Goal: Answer question/provide support

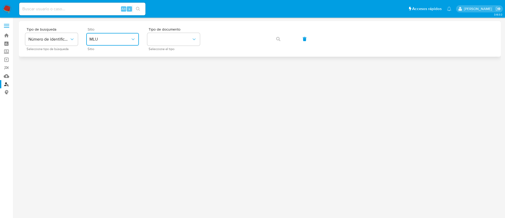
click at [125, 39] on span "MLU" at bounding box center [109, 39] width 41 height 5
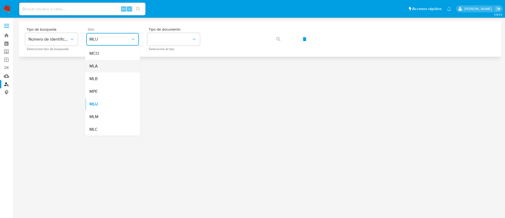
click at [115, 66] on div "MLA" at bounding box center [110, 66] width 43 height 13
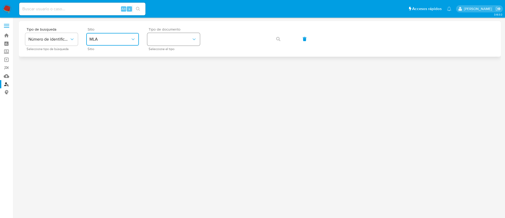
click at [184, 35] on button "identificationType" at bounding box center [173, 39] width 53 height 13
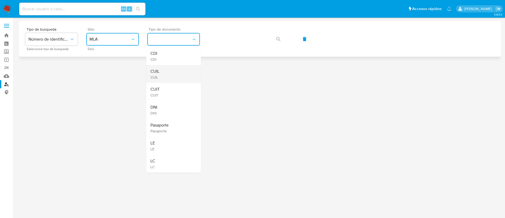
click at [152, 73] on span "CUIL" at bounding box center [155, 71] width 9 height 5
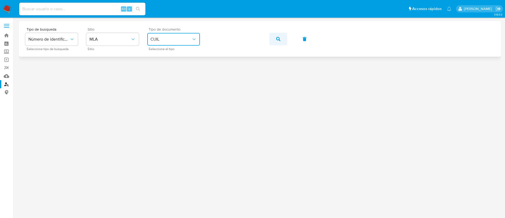
click at [277, 39] on icon "button" at bounding box center [278, 39] width 4 height 4
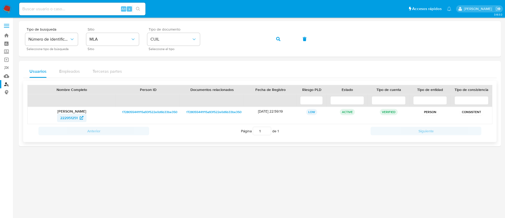
click at [74, 117] on span "222951251" at bounding box center [68, 117] width 17 height 8
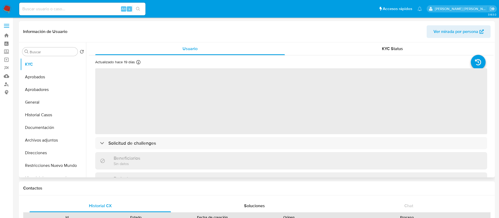
select select "10"
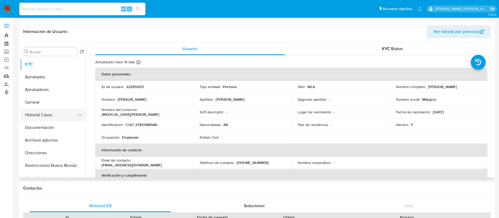
click at [46, 114] on button "Historial Casos" at bounding box center [51, 114] width 62 height 13
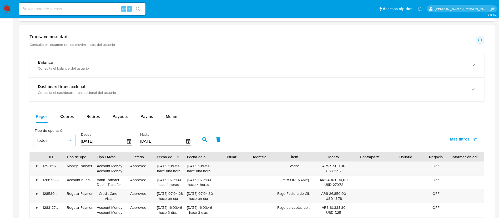
scroll to position [238, 0]
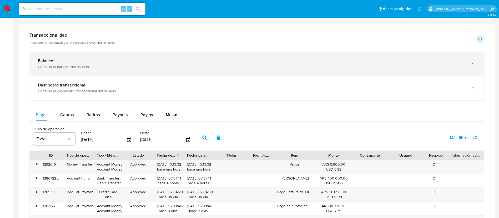
click at [77, 67] on div "Consulta el balance del usuario" at bounding box center [252, 66] width 428 height 5
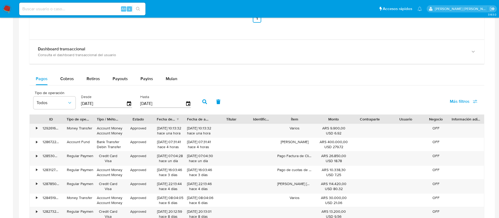
scroll to position [482, 0]
click at [281, 102] on div "Tipo de operación Todos Desde 12/07/2025 Hasta 09/10/2025 Más filtros" at bounding box center [256, 101] width 455 height 26
click at [99, 77] on span "Retiros" at bounding box center [93, 78] width 13 height 6
select select "10"
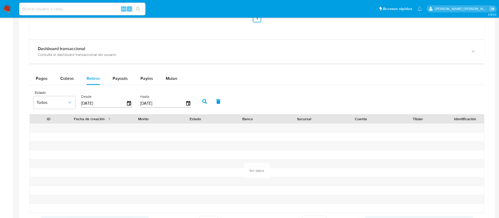
scroll to position [482, 0]
click at [122, 78] on span "Payouts" at bounding box center [120, 77] width 15 height 6
select select "10"
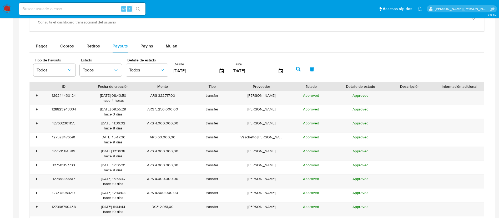
scroll to position [515, 0]
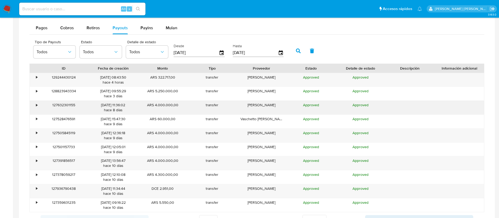
scroll to position [532, 0]
drag, startPoint x: 284, startPoint y: 70, endPoint x: 291, endPoint y: 70, distance: 6.8
click at [291, 70] on div at bounding box center [289, 68] width 9 height 9
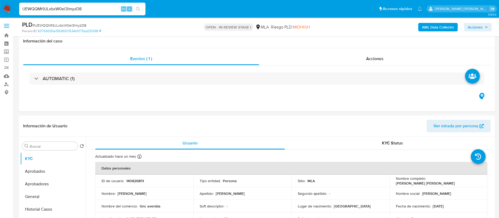
select select "10"
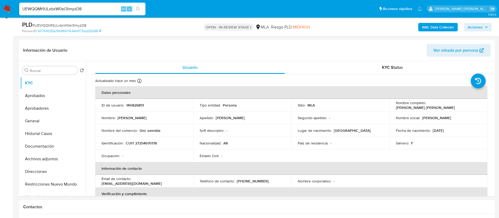
paste input "8JwG5dv5I2uqWZRvEIejLWiZ"
click at [91, 10] on input "8JwG5dv5I2uqWZRvEIejLWiZ" at bounding box center [82, 9] width 126 height 7
type input "8JwG5dv5I2uqWZRvEIejLWiZ"
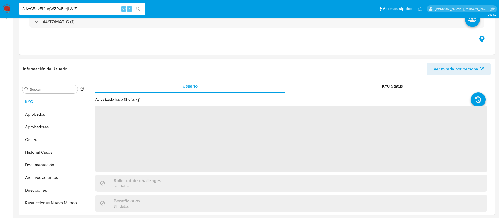
select select "10"
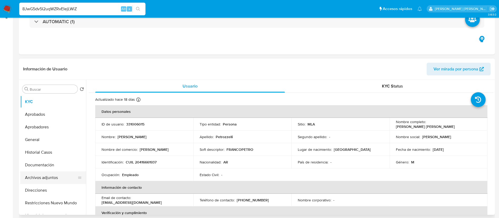
click at [35, 177] on button "Archivos adjuntos" at bounding box center [51, 177] width 62 height 13
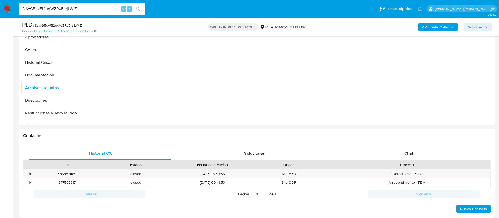
scroll to position [156, 0]
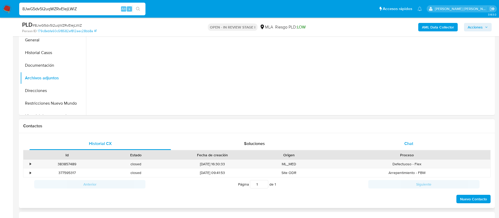
click at [404, 144] on div "Chat" at bounding box center [409, 143] width 142 height 13
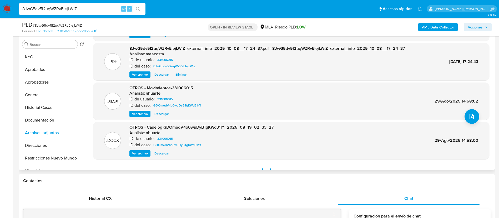
scroll to position [44, 0]
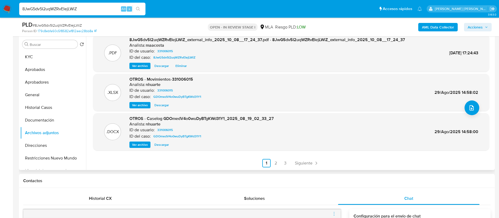
click at [135, 143] on span "Ver archivo" at bounding box center [140, 144] width 16 height 5
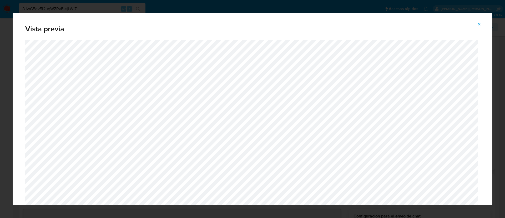
click at [477, 26] on button "Attachment preview" at bounding box center [480, 24] width 12 height 8
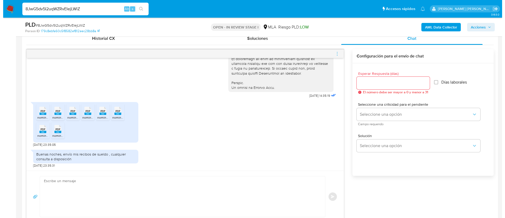
scroll to position [262, 0]
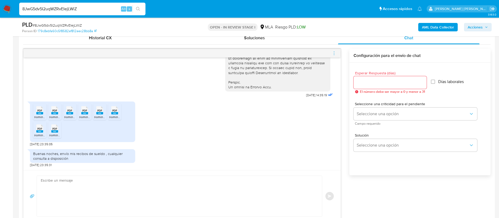
click at [40, 112] on span "PDF" at bounding box center [39, 110] width 5 height 3
click at [54, 114] on rect at bounding box center [54, 113] width 7 height 2
click at [66, 114] on div "PDF PDF" at bounding box center [69, 109] width 11 height 10
click at [86, 115] on icon "PDF" at bounding box center [84, 110] width 7 height 9
click at [99, 116] on span "nominas_20416661937_380254.pdf" at bounding box center [119, 116] width 51 height 4
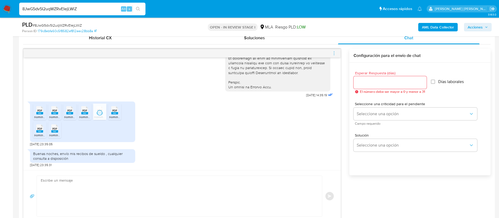
click at [115, 116] on span "nominas_20416661937_370682.pdf" at bounding box center [134, 116] width 50 height 4
click at [37, 134] on span "nominas_20416661937_387359.pdf" at bounding box center [59, 135] width 50 height 4
click at [52, 133] on span "nominas_20416661937_409805.pdf" at bounding box center [74, 135] width 51 height 4
click at [56, 158] on div "Buenas noches, envío mis recibos de sueldo , cualquier consulta a disposición" at bounding box center [82, 155] width 99 height 9
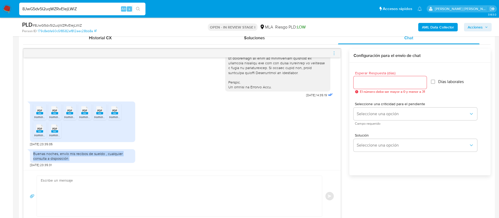
click at [56, 158] on div "Buenas noches, envío mis recibos de sueldo , cualquier consulta a disposición" at bounding box center [82, 155] width 99 height 9
copy div "Buenas noches, envío mis recibos de sueldo , cualquier consulta a disposición"
drag, startPoint x: 293, startPoint y: 96, endPoint x: 310, endPoint y: 94, distance: 16.9
copy span "17/09/2025"
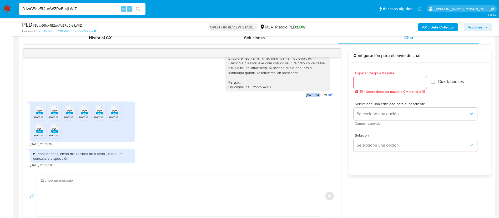
click at [442, 23] on b "AML Data Collector" at bounding box center [438, 27] width 32 height 8
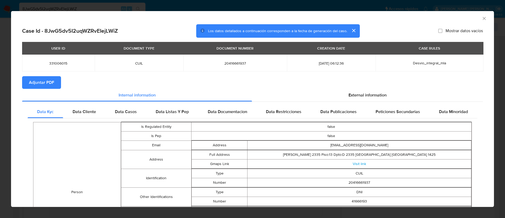
click at [89, 150] on td "Person" at bounding box center [77, 192] width 88 height 140
click at [349, 95] on span "External information" at bounding box center [368, 95] width 38 height 6
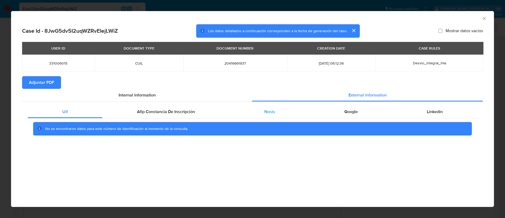
click at [269, 105] on div "Nosis" at bounding box center [270, 111] width 80 height 13
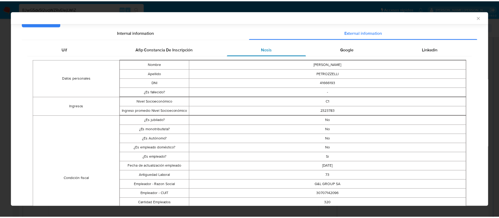
scroll to position [65, 0]
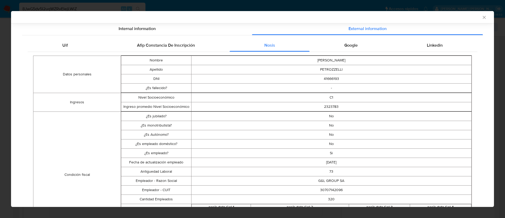
click at [329, 188] on td "30707142096" at bounding box center [331, 189] width 280 height 9
copy td "30707142096"
click at [284, 7] on div "AML Data Collector Case Id - 8JwG5dv5I2uqWZRvEIejLWiZ Los datos detallados a co…" at bounding box center [252, 109] width 505 height 218
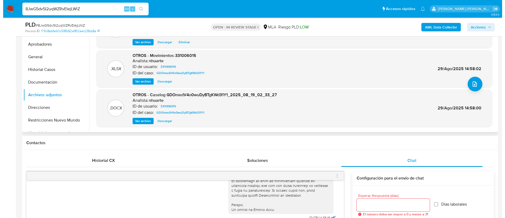
scroll to position [35, 0]
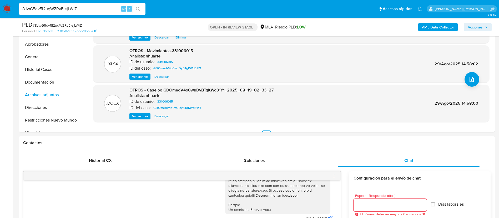
click at [137, 117] on span "Ver archivo" at bounding box center [140, 115] width 16 height 5
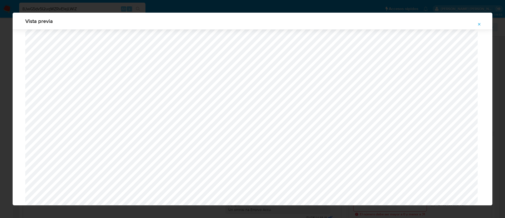
scroll to position [370, 0]
click at [480, 19] on div "Vista previa" at bounding box center [253, 21] width 480 height 17
click at [480, 22] on icon "Attachment preview" at bounding box center [479, 24] width 4 height 4
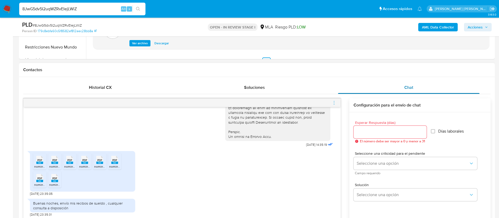
scroll to position [213, 0]
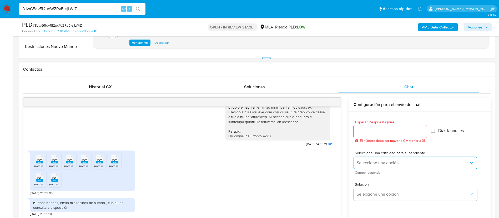
click at [375, 158] on button "Seleccione una opción" at bounding box center [416, 162] width 124 height 13
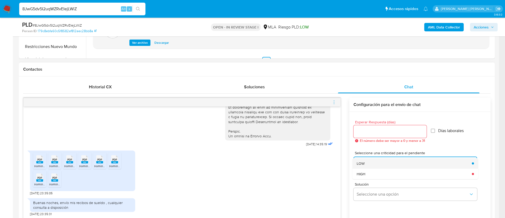
click at [365, 161] on div "LOW" at bounding box center [413, 163] width 112 height 11
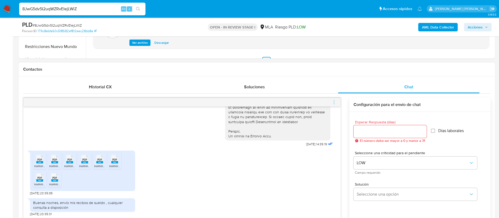
click at [364, 133] on input "Esperar Respuesta (días)" at bounding box center [390, 131] width 73 height 7
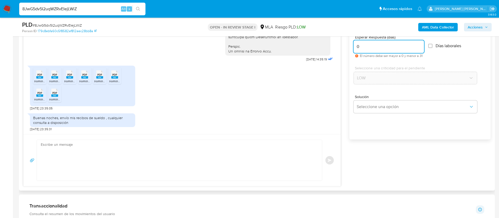
scroll to position [298, 0]
type input "0"
click at [299, 155] on textarea at bounding box center [178, 159] width 275 height 41
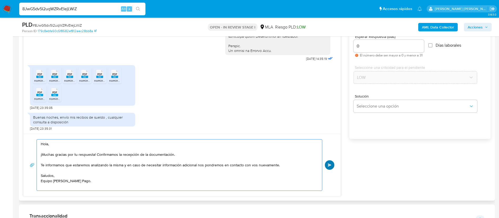
type textarea "Hola, ¡Muchas gracias por tu respuesta! Confirmamos la recepción de la document…"
click at [329, 166] on span "Enviar" at bounding box center [330, 164] width 4 height 3
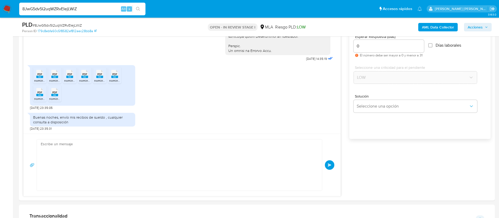
scroll to position [327, 0]
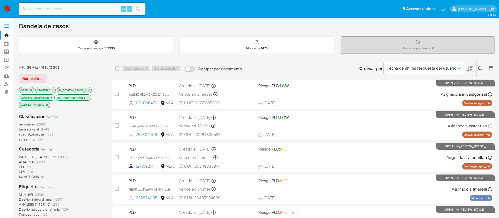
click at [483, 67] on button at bounding box center [481, 68] width 9 height 6
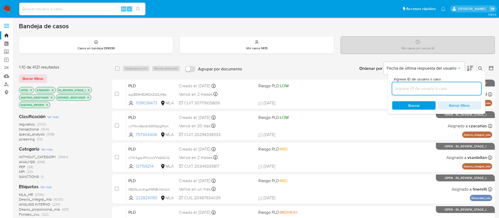
click at [450, 89] on input at bounding box center [436, 88] width 89 height 7
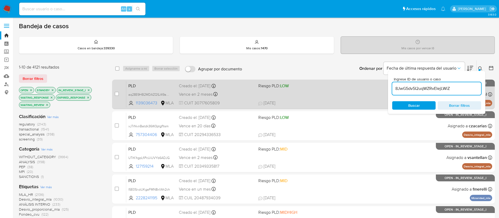
type input "8JwG5dv5I2uqWZRvEIejLWiZ"
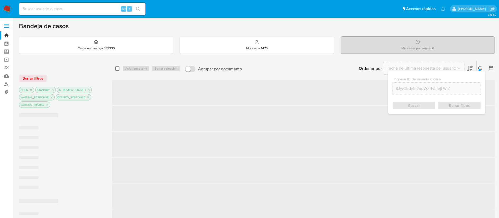
click at [116, 68] on input "checkbox" at bounding box center [117, 68] width 4 height 4
checkbox input "true"
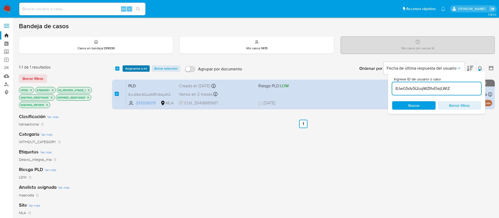
click at [131, 68] on span "Asignarme a mí" at bounding box center [136, 68] width 22 height 5
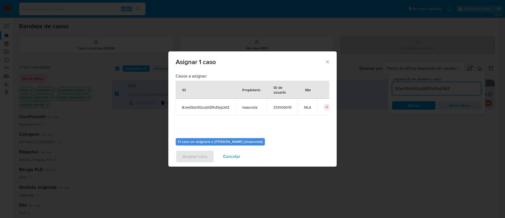
scroll to position [27, 0]
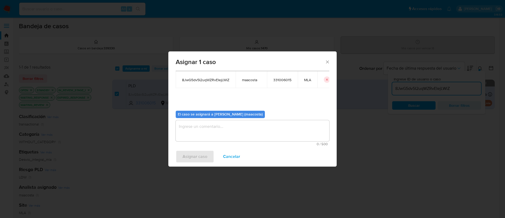
click at [194, 128] on textarea "assign-modal" at bounding box center [253, 130] width 154 height 21
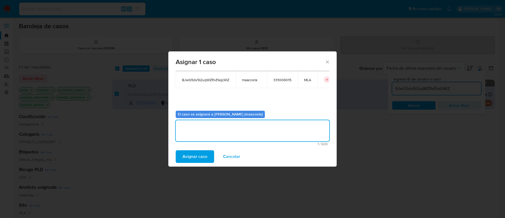
click at [189, 158] on span "Asignar caso" at bounding box center [195, 157] width 25 height 12
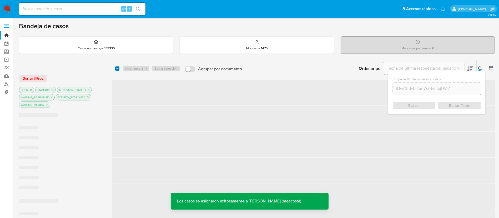
click at [117, 69] on input "checkbox" at bounding box center [117, 68] width 4 height 4
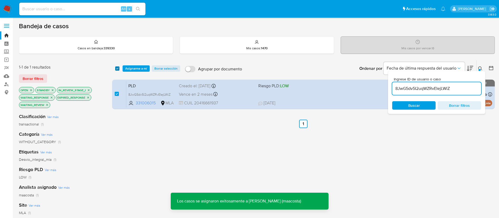
click at [117, 69] on input "checkbox" at bounding box center [117, 68] width 4 height 4
checkbox input "false"
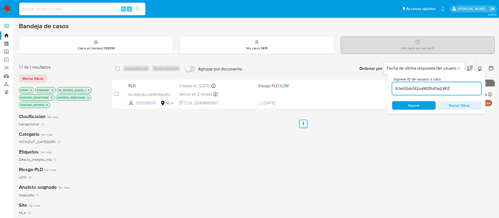
click at [117, 72] on div "select-all-cases-checkbox Asignarme a mí Borrar selección Agrupar por documento…" at bounding box center [303, 68] width 383 height 16
click at [118, 69] on input "checkbox" at bounding box center [117, 68] width 4 height 4
checkbox input "true"
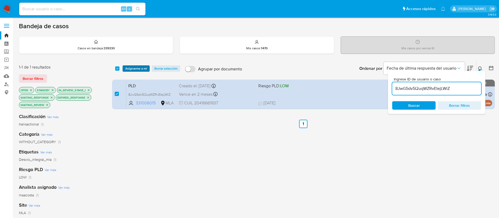
click at [130, 68] on span "Asignarme a mí" at bounding box center [136, 68] width 22 height 5
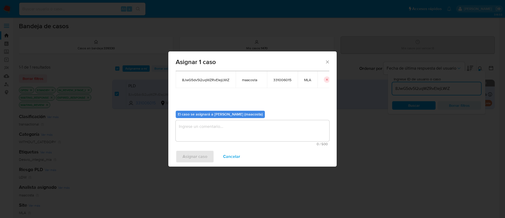
click at [199, 129] on textarea "assign-modal" at bounding box center [253, 130] width 154 height 21
click at [185, 154] on span "Asignar caso" at bounding box center [195, 157] width 25 height 12
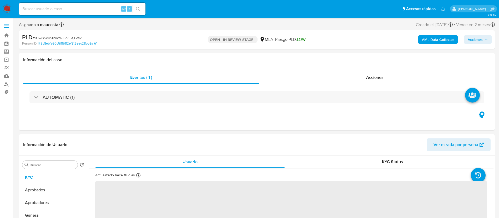
select select "10"
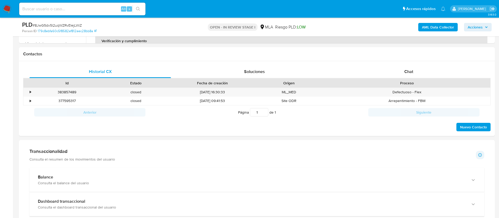
scroll to position [242, 0]
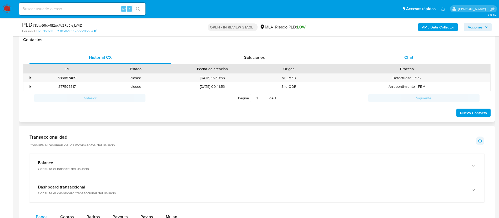
click at [407, 53] on div "Chat" at bounding box center [409, 57] width 142 height 13
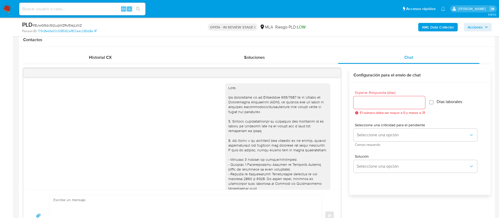
scroll to position [327, 0]
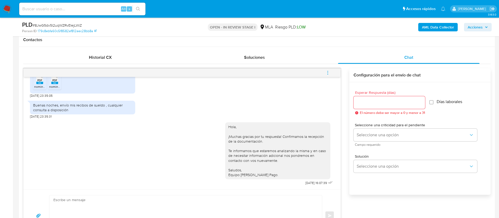
click at [331, 72] on button "menu-action" at bounding box center [327, 72] width 17 height 13
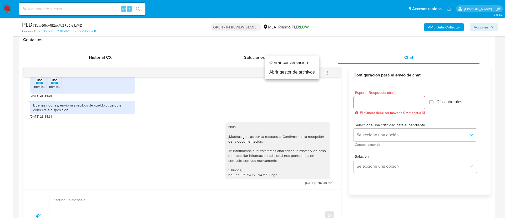
click at [296, 63] on li "Cerrar conversación" at bounding box center [292, 62] width 54 height 9
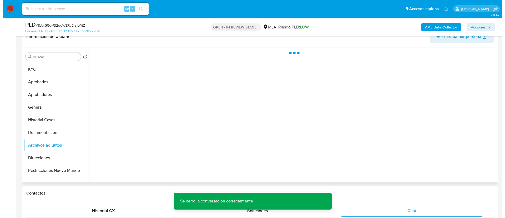
scroll to position [91, 0]
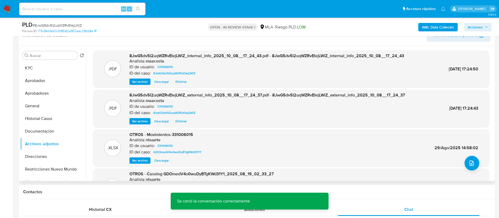
click at [461, 158] on div ".XLSX OTROS - Movimientos-331006015 Analista: nhuarte ID de usuario: 331006015 …" at bounding box center [291, 148] width 391 height 32
click at [465, 161] on button "upload-file" at bounding box center [472, 163] width 15 height 15
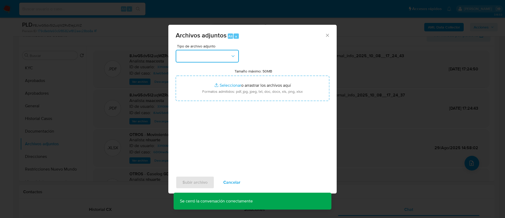
click at [225, 59] on button "button" at bounding box center [207, 56] width 63 height 13
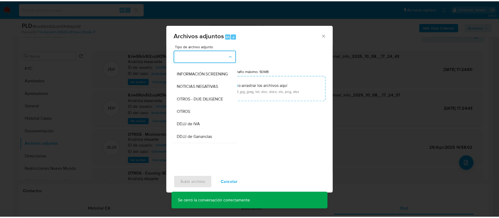
scroll to position [59, 0]
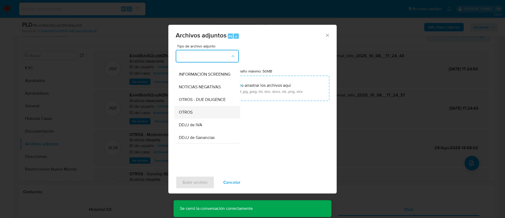
click at [194, 113] on div "OTROS" at bounding box center [206, 112] width 54 height 13
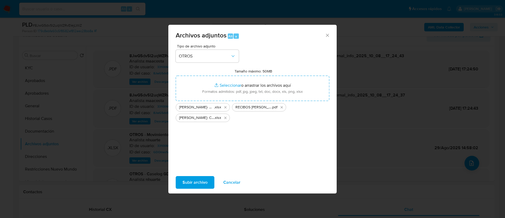
click at [196, 174] on div "Subir archivo Cancelar" at bounding box center [252, 182] width 168 height 20
click at [192, 180] on span "Subir archivo" at bounding box center [195, 182] width 25 height 12
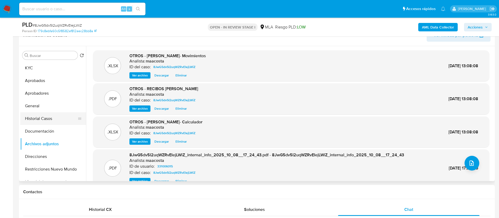
click at [46, 117] on button "Historial Casos" at bounding box center [51, 118] width 62 height 13
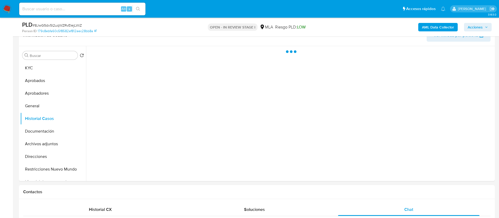
click at [483, 28] on span "Acciones" at bounding box center [475, 27] width 15 height 8
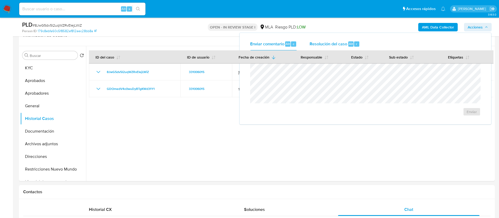
click at [338, 43] on span "Resolución del caso" at bounding box center [329, 44] width 38 height 6
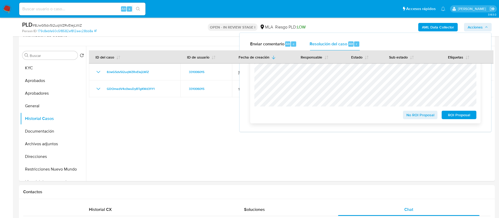
click at [426, 114] on span "No ROI Proposal" at bounding box center [420, 114] width 27 height 7
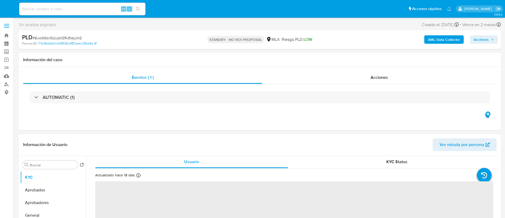
select select "10"
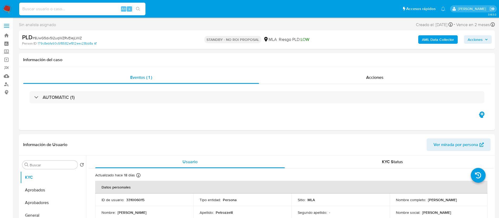
paste input "6edJTvmxZqyf7jjLEtM3z7MT"
click at [104, 8] on input "6edJTvmxZqyf7jjLEtM3z7MT" at bounding box center [82, 9] width 126 height 7
type input "6edJTvmxZqyf7jjLEtM3z7MT"
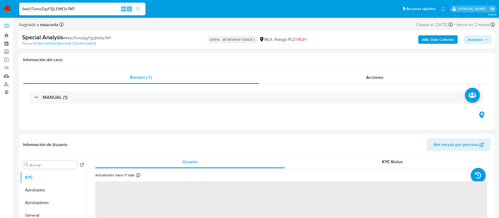
select select "10"
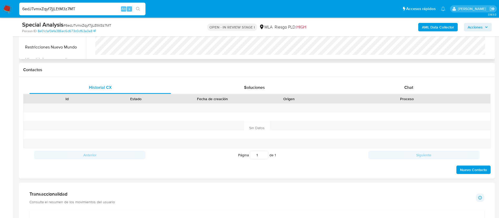
scroll to position [199, 0]
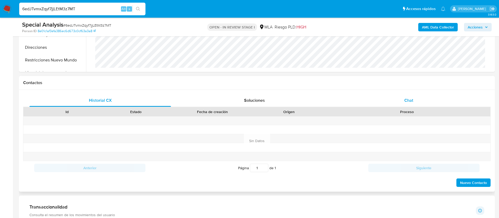
click at [416, 103] on div "Chat" at bounding box center [409, 100] width 142 height 13
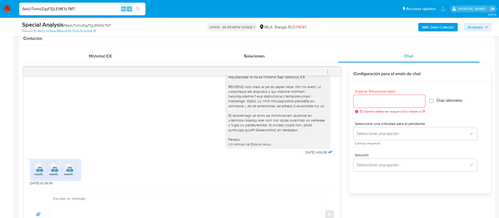
scroll to position [210, 0]
drag, startPoint x: 293, startPoint y: 162, endPoint x: 308, endPoint y: 161, distance: 15.5
click at [308, 156] on div "[DATE] 14:50:05" at bounding box center [279, 12] width 109 height 288
copy span "[DATE]"
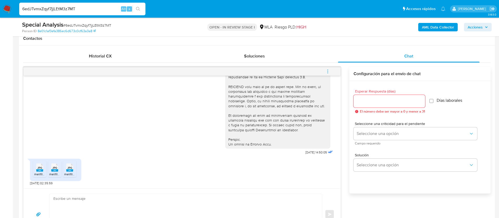
click at [36, 169] on div "JPG JPG" at bounding box center [39, 167] width 11 height 10
click at [55, 173] on span "melifile8358010414905847489.jpg" at bounding box center [73, 174] width 49 height 4
click at [72, 174] on span "melifile4383673012992431305.jpg" at bounding box center [88, 174] width 49 height 4
click at [368, 128] on button "Seleccione una opción" at bounding box center [416, 133] width 124 height 13
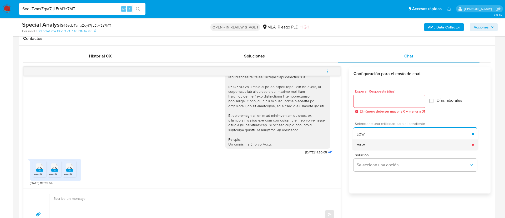
click at [363, 147] on div "HIGH" at bounding box center [414, 144] width 115 height 11
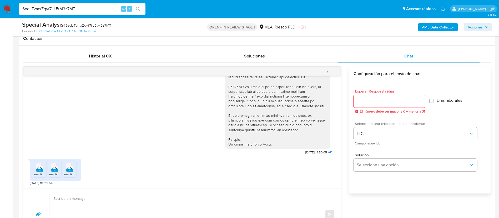
click at [363, 107] on div at bounding box center [390, 101] width 72 height 13
click at [363, 104] on div at bounding box center [390, 101] width 72 height 13
click at [366, 100] on input "Esperar Respuesta (días)" at bounding box center [390, 101] width 72 height 7
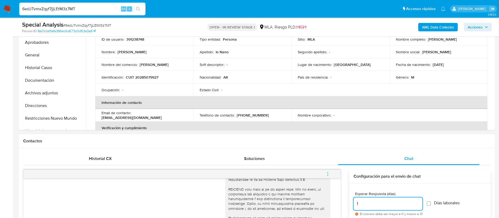
scroll to position [139, 0]
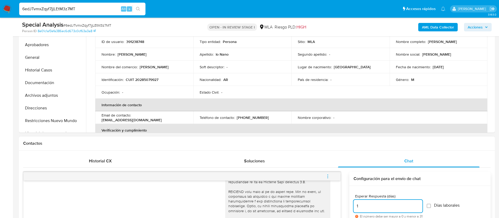
type input "1"
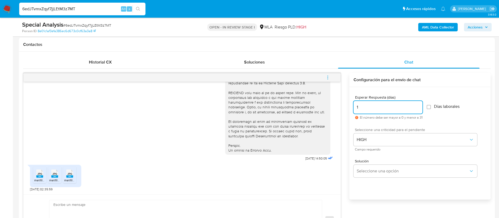
scroll to position [242, 0]
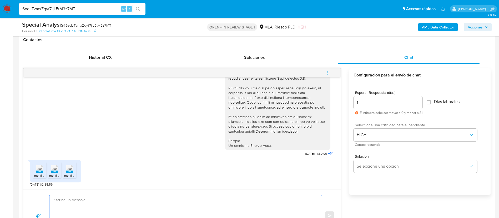
click at [267, 201] on textarea at bounding box center [184, 215] width 262 height 41
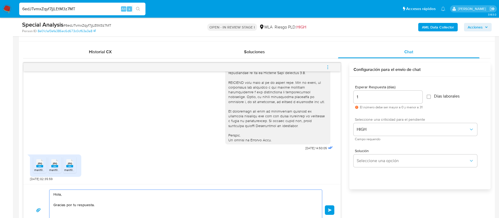
paste textarea "Hola, En función de las operaciones registradas en tu cuenta de Mercado Pago, n…"
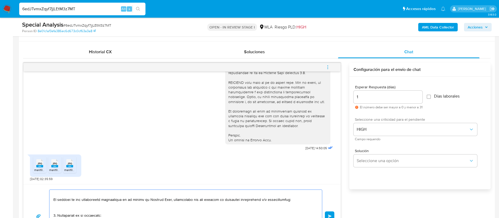
scroll to position [29, 0]
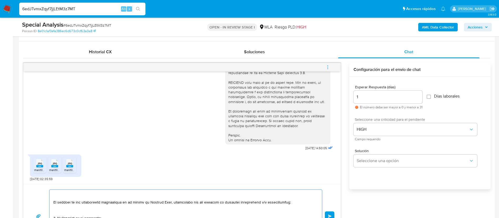
click at [111, 202] on textarea at bounding box center [184, 215] width 262 height 53
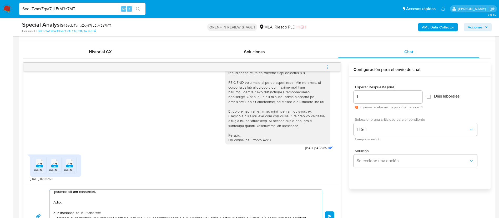
scroll to position [8, 0]
click at [113, 206] on textarea at bounding box center [184, 215] width 262 height 53
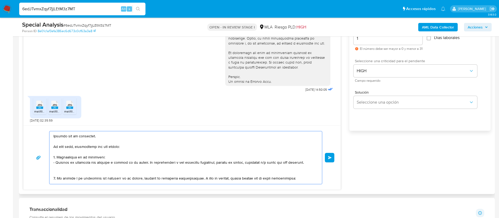
scroll to position [8, 0]
drag, startPoint x: 58, startPoint y: 146, endPoint x: 186, endPoint y: 167, distance: 129.9
click at [186, 167] on textarea at bounding box center [184, 157] width 262 height 53
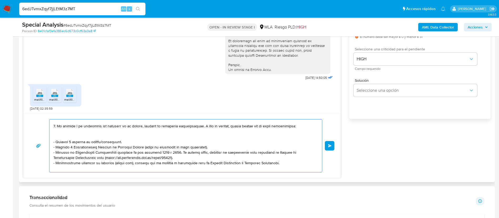
scroll to position [51, 0]
drag, startPoint x: 281, startPoint y: 163, endPoint x: 58, endPoint y: 127, distance: 225.8
click at [58, 127] on textarea at bounding box center [184, 145] width 262 height 53
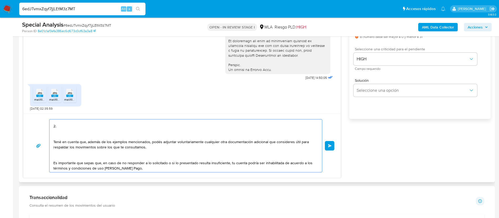
paste textarea "Proporciona el vínculo con las siguientes contrapartes con las que operaste, el…"
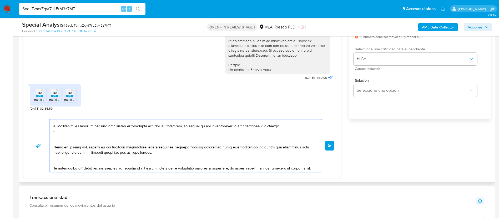
paste textarea "27131328562 Josefa Putruele"
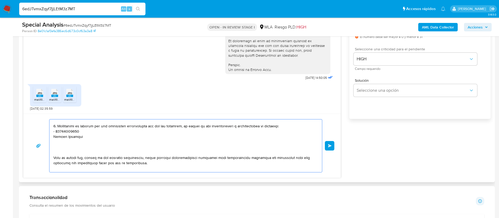
click at [64, 132] on textarea at bounding box center [184, 145] width 262 height 53
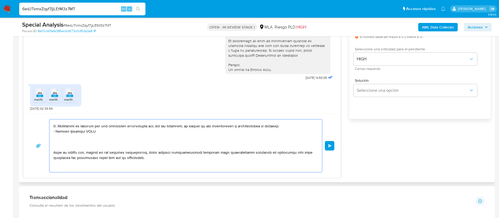
paste textarea "27131328562"
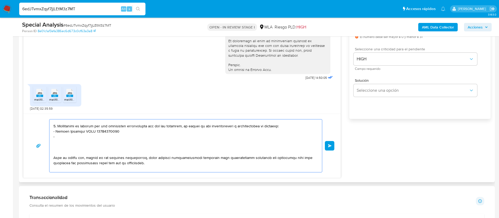
paste textarea "20425723147 name: Lo Nano Luca Uriel || alias:"
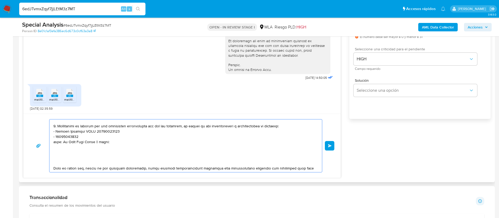
click at [69, 136] on textarea at bounding box center [184, 145] width 262 height 53
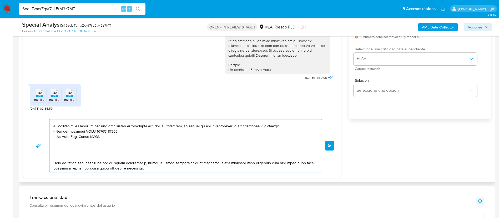
paste textarea "20425723147"
click at [54, 132] on textarea at bounding box center [184, 145] width 262 height 53
paste textarea "Fernanda Clara Balada - CUIT 27280215738-"
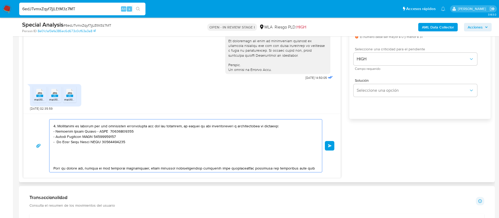
click at [70, 167] on textarea at bounding box center [184, 145] width 262 height 53
click at [68, 162] on textarea at bounding box center [184, 145] width 262 height 53
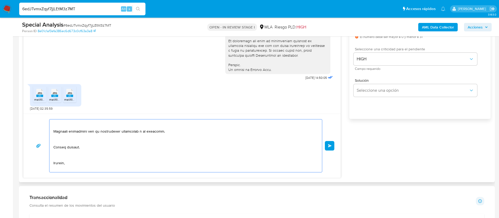
scroll to position [151, 0]
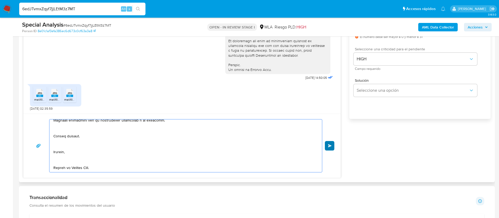
type textarea "Hola, Gracias por tu respuesta. En este caso, necesitamos que nos envíes: 1. De…"
click at [332, 143] on button "Enviar" at bounding box center [329, 145] width 9 height 9
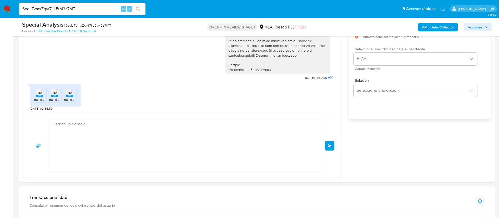
scroll to position [460, 0]
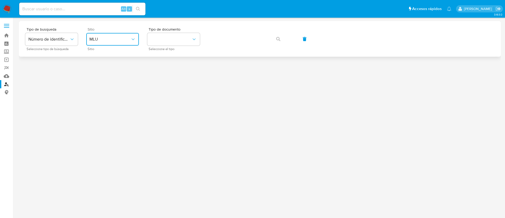
click at [128, 39] on span "MLU" at bounding box center [109, 39] width 41 height 5
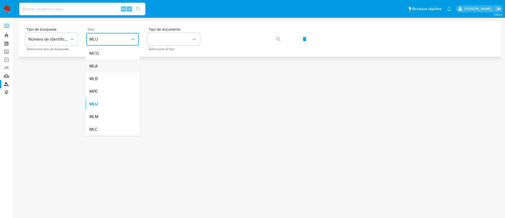
click at [104, 66] on div "MLA" at bounding box center [110, 66] width 43 height 13
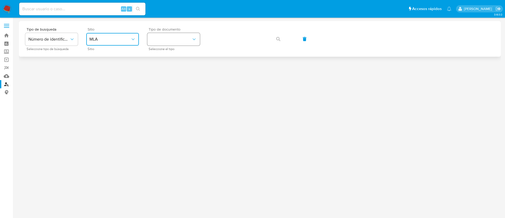
click at [169, 39] on button "identificationType" at bounding box center [173, 39] width 53 height 13
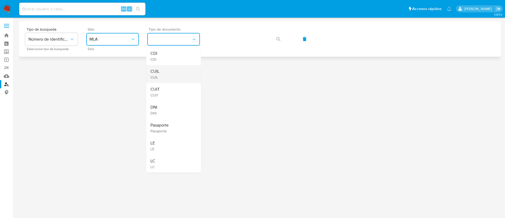
click at [174, 69] on div "CUIL CUIL" at bounding box center [172, 74] width 43 height 18
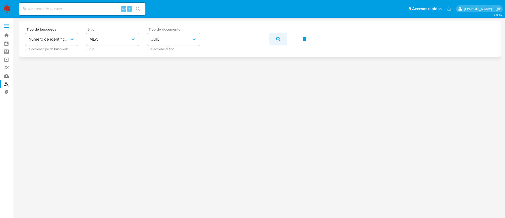
click at [278, 38] on icon "button" at bounding box center [278, 39] width 4 height 4
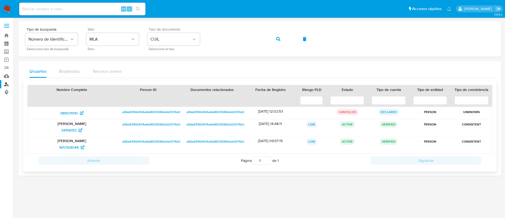
click at [72, 124] on p "[PERSON_NAME]" at bounding box center [71, 123] width 81 height 5
click at [71, 130] on span "54156153" at bounding box center [68, 130] width 15 height 8
click at [72, 147] on span "1657124044" at bounding box center [68, 147] width 19 height 8
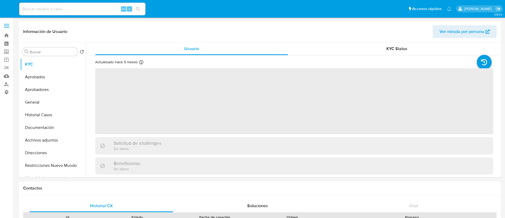
select select "10"
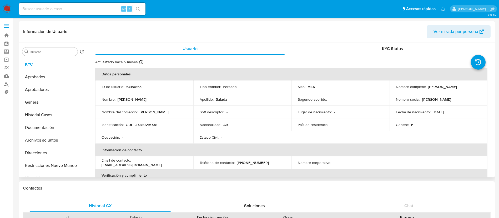
scroll to position [282, 0]
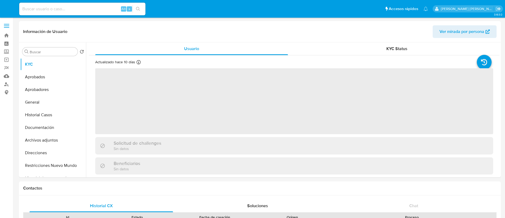
select select "10"
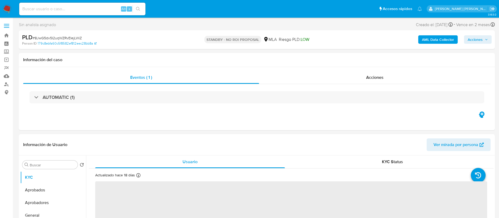
scroll to position [63, 0]
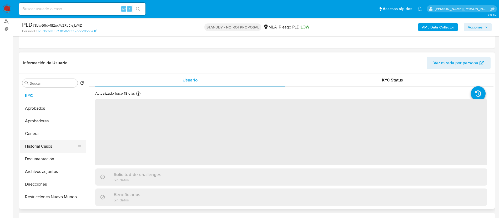
select select "10"
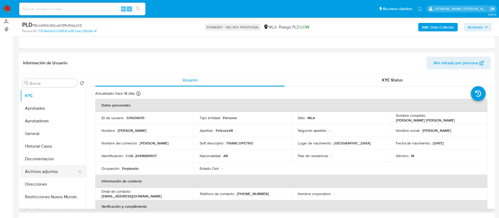
click at [48, 173] on button "Archivos adjuntos" at bounding box center [51, 171] width 62 height 13
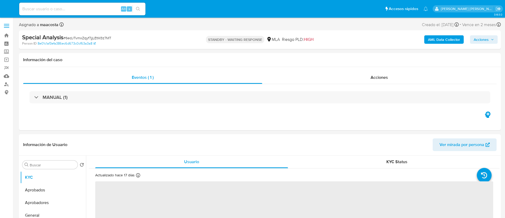
select select "10"
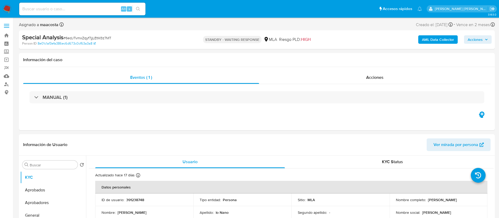
paste input "8JwG5dv5I2uqWZRvEIejLWiZ"
click at [88, 10] on input "8JwG5dv5I2uqWZRvEIejLWiZ" at bounding box center [82, 9] width 126 height 7
type input "8JwG5dv5I2uqWZRvEIejLWiZ"
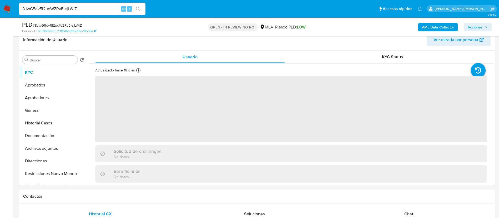
select select "10"
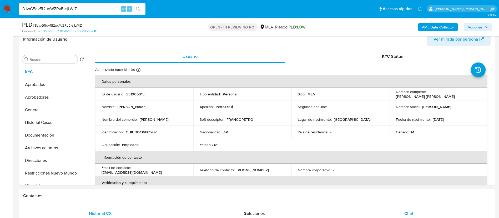
click at [407, 207] on div "Chat" at bounding box center [409, 213] width 142 height 13
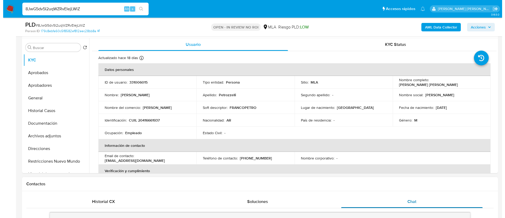
scroll to position [84, 0]
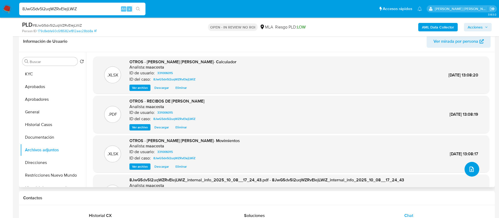
click at [472, 170] on icon "upload-file" at bounding box center [472, 169] width 6 height 6
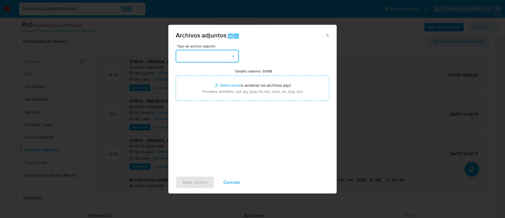
click at [209, 53] on button "button" at bounding box center [207, 56] width 63 height 13
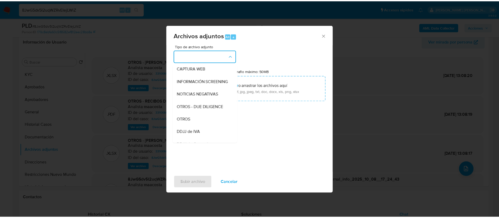
scroll to position [53, 0]
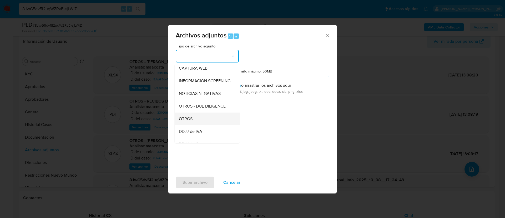
click at [194, 121] on div "OTROS" at bounding box center [206, 118] width 54 height 13
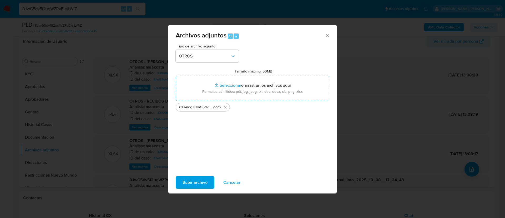
click at [191, 183] on span "Subir archivo" at bounding box center [195, 182] width 25 height 12
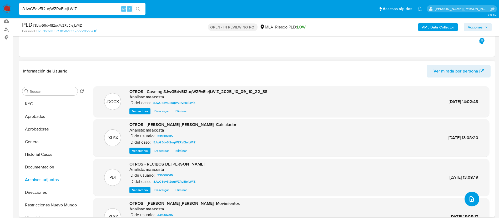
scroll to position [52, 0]
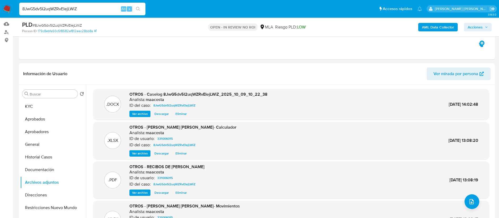
click at [484, 26] on span "Acciones" at bounding box center [478, 26] width 20 height 7
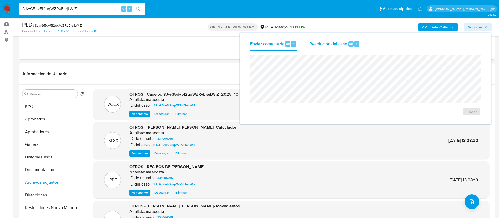
click at [344, 43] on span "Resolución del caso" at bounding box center [329, 44] width 38 height 6
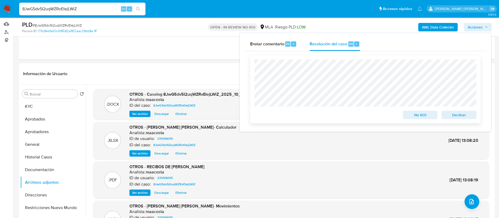
click at [456, 115] on span "Declinar" at bounding box center [459, 114] width 27 height 7
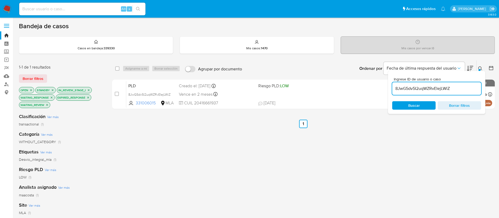
click at [404, 90] on input "8JwG5dv5I2uqWZRvEIejLWiZ" at bounding box center [436, 88] width 89 height 7
click at [118, 68] on input "checkbox" at bounding box center [117, 68] width 4 height 4
checkbox input "true"
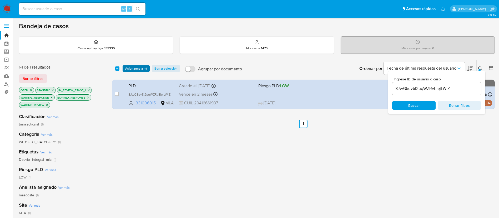
click at [127, 68] on span "Asignarme a mí" at bounding box center [136, 68] width 22 height 5
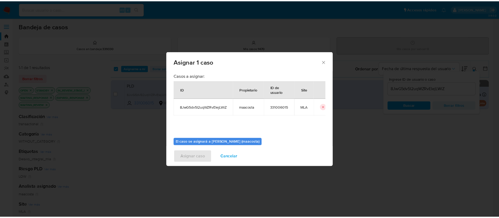
scroll to position [27, 0]
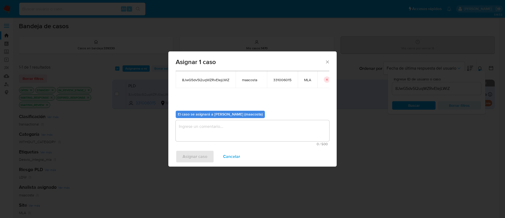
click at [204, 130] on textarea "assign-modal" at bounding box center [253, 130] width 154 height 21
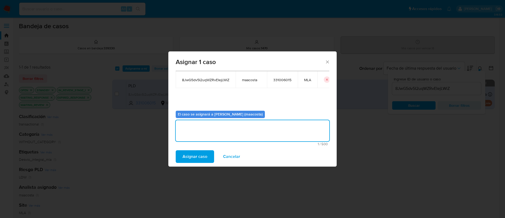
click at [192, 157] on span "Asignar caso" at bounding box center [195, 157] width 25 height 12
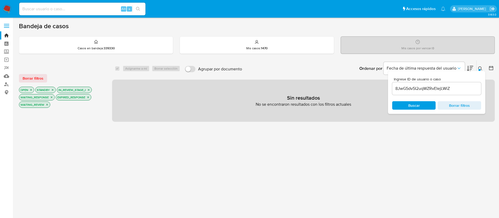
click at [419, 87] on input "8JwG5dv5I2uqWZRvEIejLWiZ" at bounding box center [436, 88] width 89 height 7
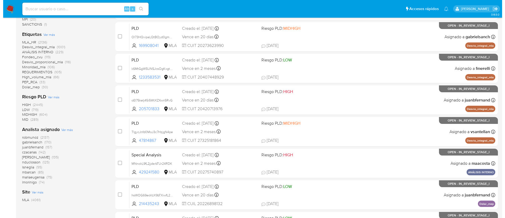
scroll to position [156, 0]
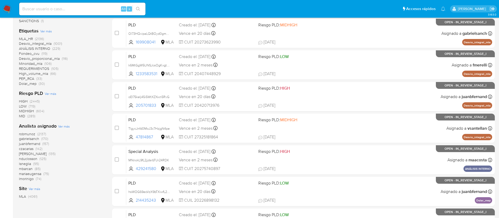
click at [67, 125] on span "Ver más" at bounding box center [64, 126] width 12 height 5
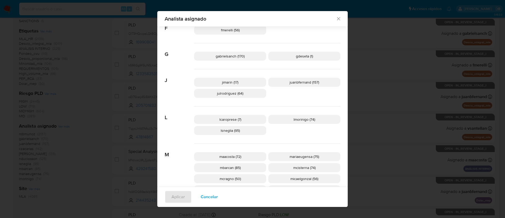
scroll to position [133, 0]
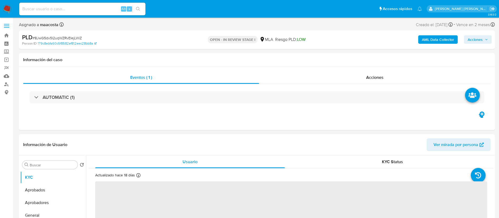
click at [478, 39] on span "Acciones" at bounding box center [475, 39] width 15 height 8
select select "10"
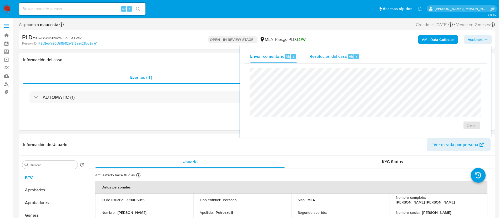
click at [332, 58] on span "Resolución del caso" at bounding box center [329, 56] width 38 height 6
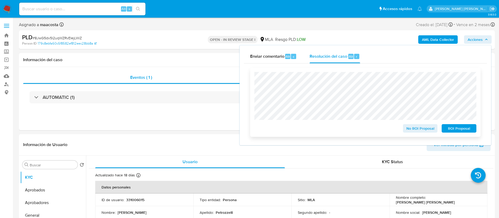
click at [406, 126] on button "No ROI Proposal" at bounding box center [420, 128] width 35 height 8
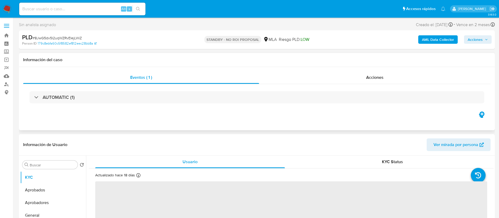
select select "10"
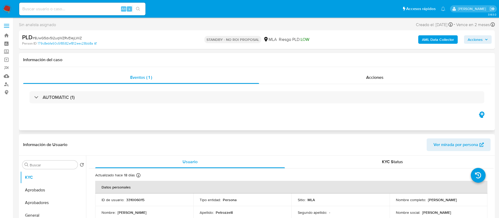
click at [474, 58] on h1 "Información del caso" at bounding box center [257, 59] width 468 height 5
click at [322, 34] on div "STANDBY - NO ROI PROPOSAL MLA [PERSON_NAME] PLD: LOW" at bounding box center [256, 39] width 155 height 12
click at [96, 10] on input at bounding box center [82, 9] width 126 height 7
paste input "cKD2sNxSYWZcil6dbKKg72xY"
type input "cKD2sNxSYWZcil6dbKKg72xY"
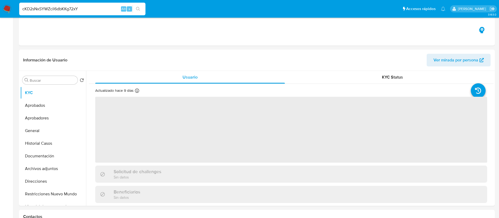
select select "10"
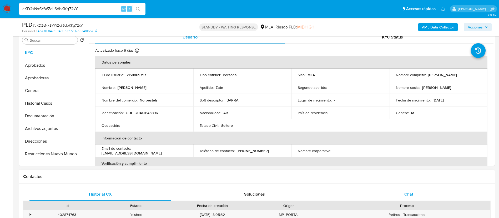
click at [410, 194] on span "Chat" at bounding box center [408, 194] width 9 height 6
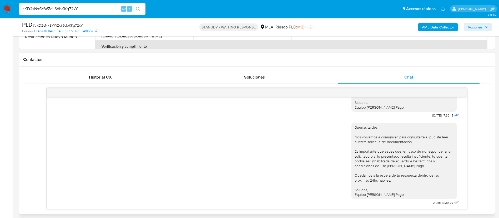
scroll to position [687, 0]
click at [9, 8] on img at bounding box center [7, 8] width 9 height 9
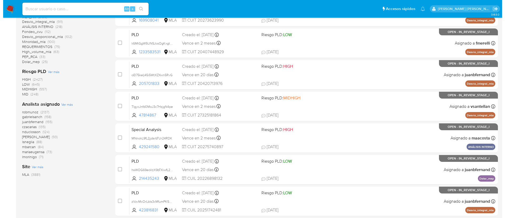
scroll to position [178, 0]
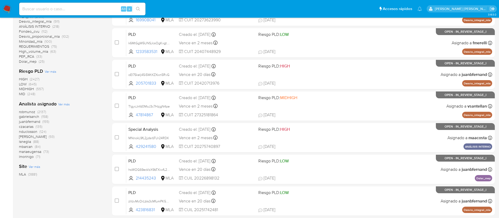
click at [66, 104] on span "Ver más" at bounding box center [64, 104] width 12 height 5
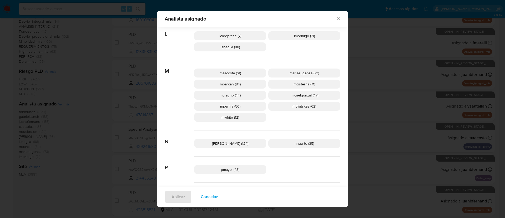
scroll to position [227, 0]
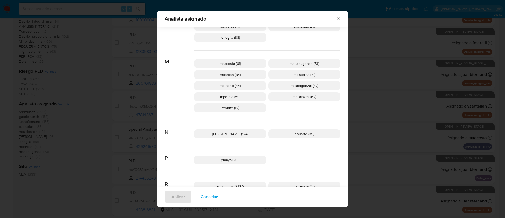
click at [71, 116] on div "Analista asignado Buscar 9 9b67c4c7-5718-49c3-93b1-153dcf44f7df (1) A afaruolo …" at bounding box center [252, 109] width 505 height 218
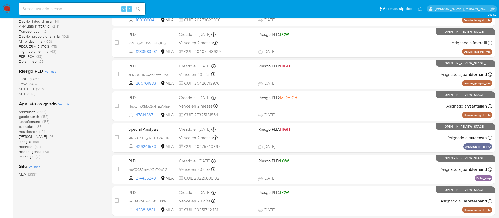
click at [65, 105] on span "Ver más" at bounding box center [64, 104] width 12 height 5
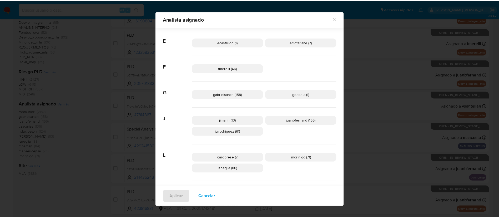
scroll to position [95, 0]
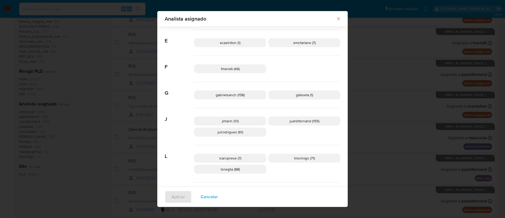
click at [95, 128] on div "Analista asignado Buscar 9 9b67c4c7-5718-49c3-93b1-153dcf44f7df (1) A afaruolo …" at bounding box center [252, 109] width 505 height 218
